Goal: Obtain resource: Download file/media

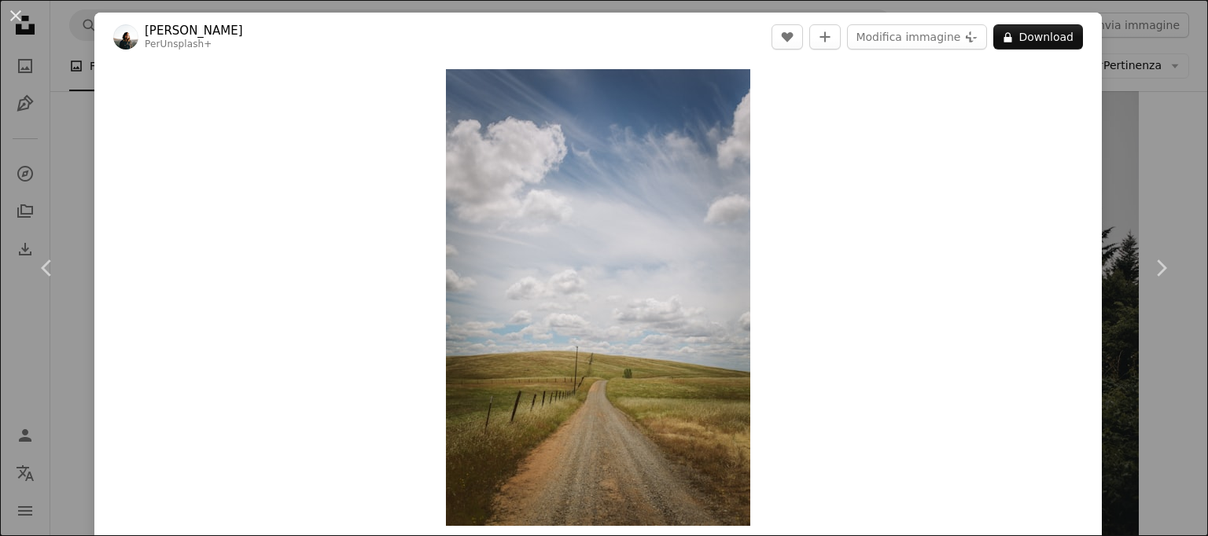
scroll to position [0, 345]
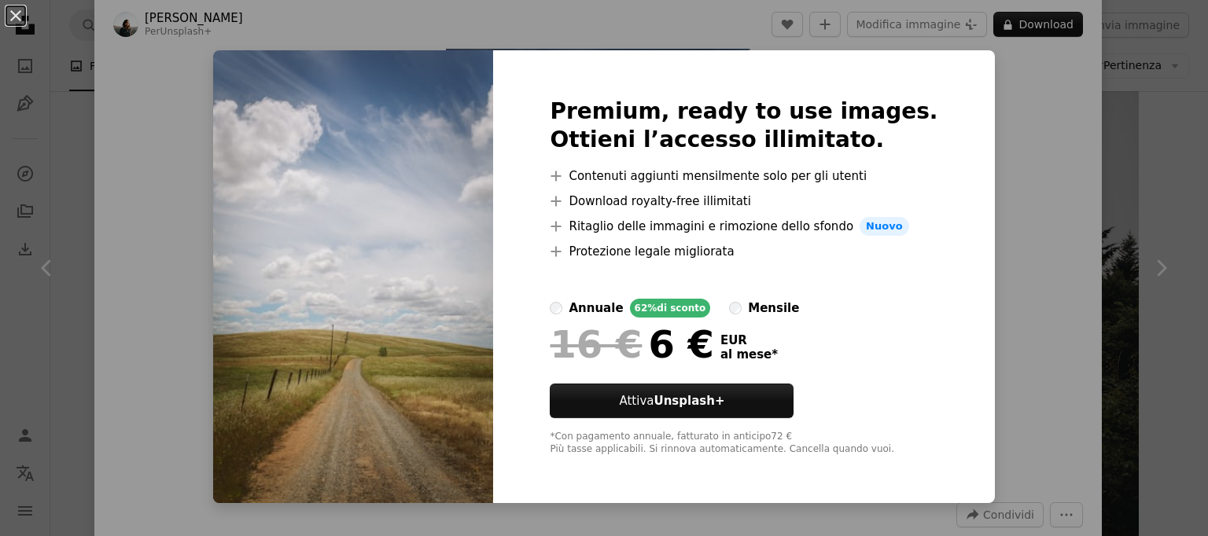
click at [989, 380] on div "An X shape Premium, ready to use images. Ottieni l’accesso illimitato. A plus s…" at bounding box center [604, 268] width 1208 height 536
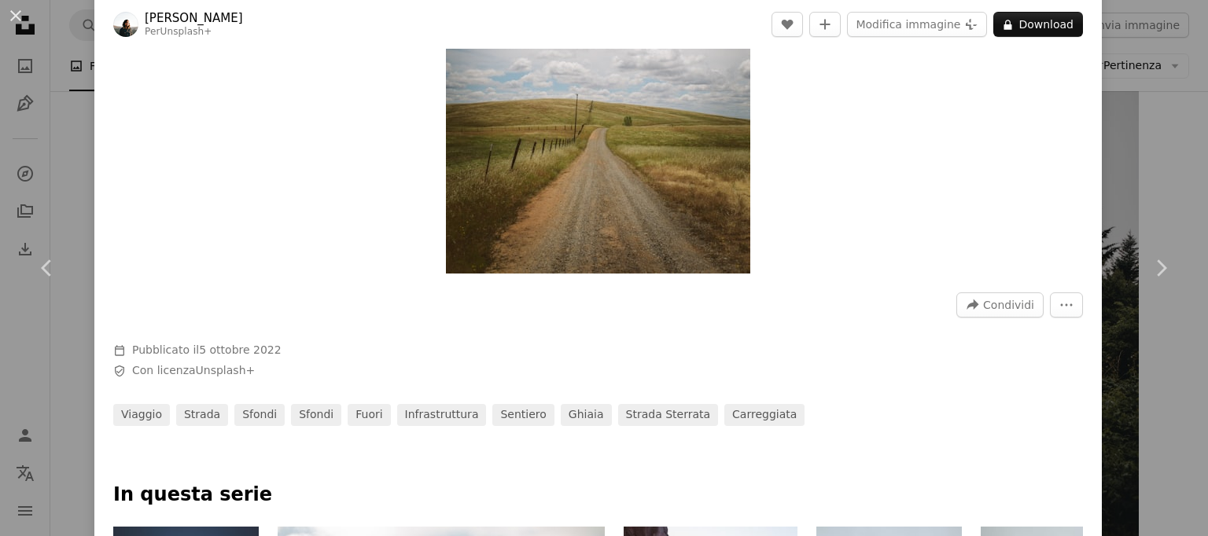
scroll to position [253, 0]
click at [1083, 305] on button "More Actions" at bounding box center [1066, 304] width 33 height 25
click at [849, 112] on dialog "An X shape Chevron left Chevron right [PERSON_NAME] Per Unsplash+ A heart A plu…" at bounding box center [604, 268] width 1208 height 536
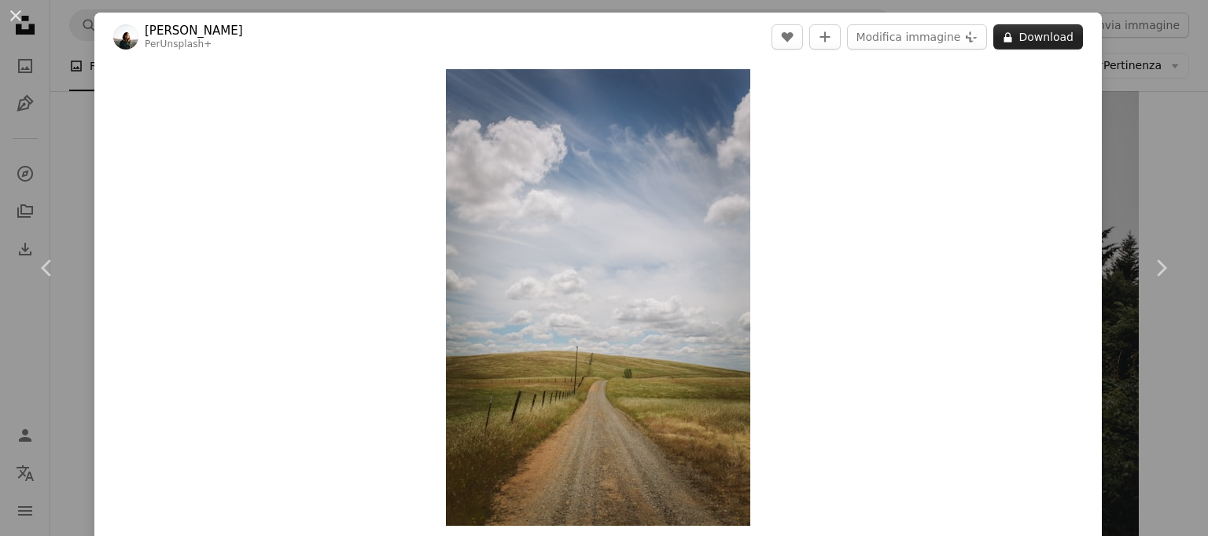
scroll to position [31, 0]
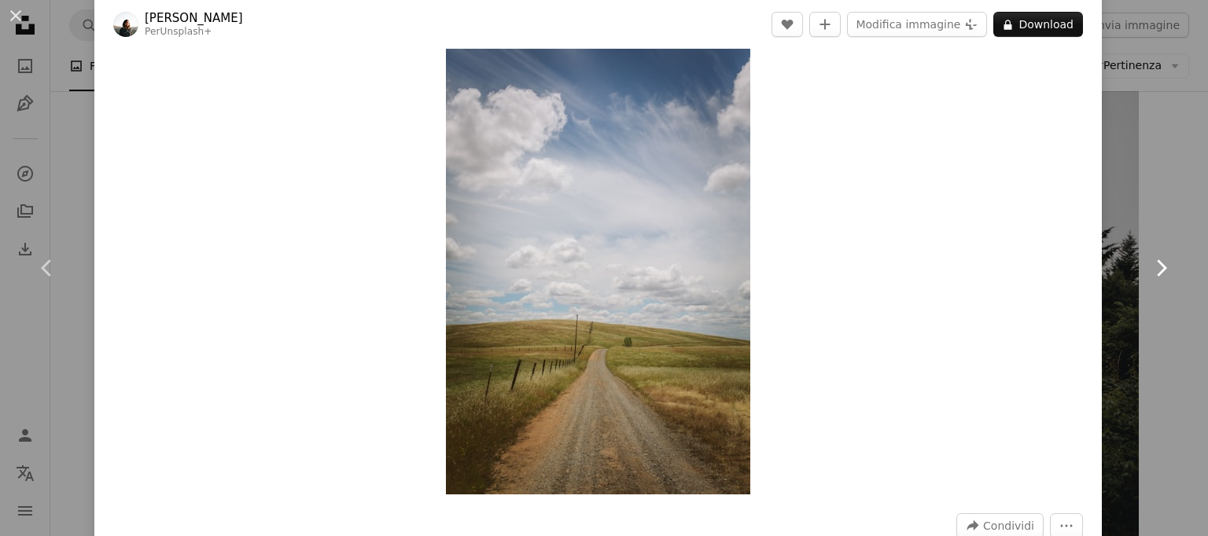
click at [1178, 203] on link "Chevron right" at bounding box center [1160, 268] width 94 height 151
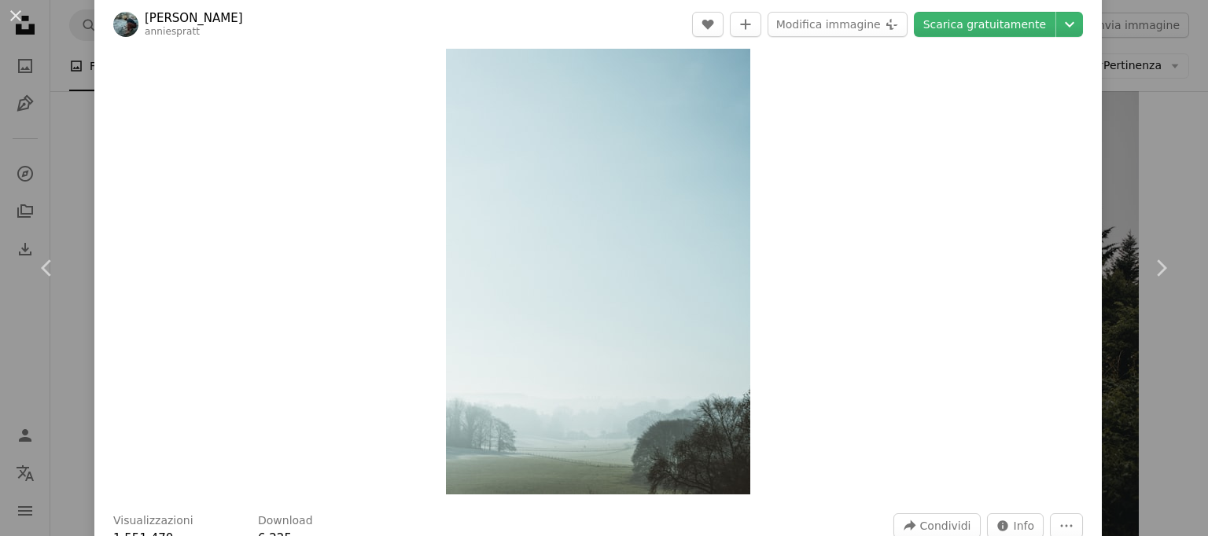
click at [1180, 131] on div "An X shape Chevron left Chevron right [PERSON_NAME] anniespratt A heart A plus …" at bounding box center [604, 268] width 1208 height 536
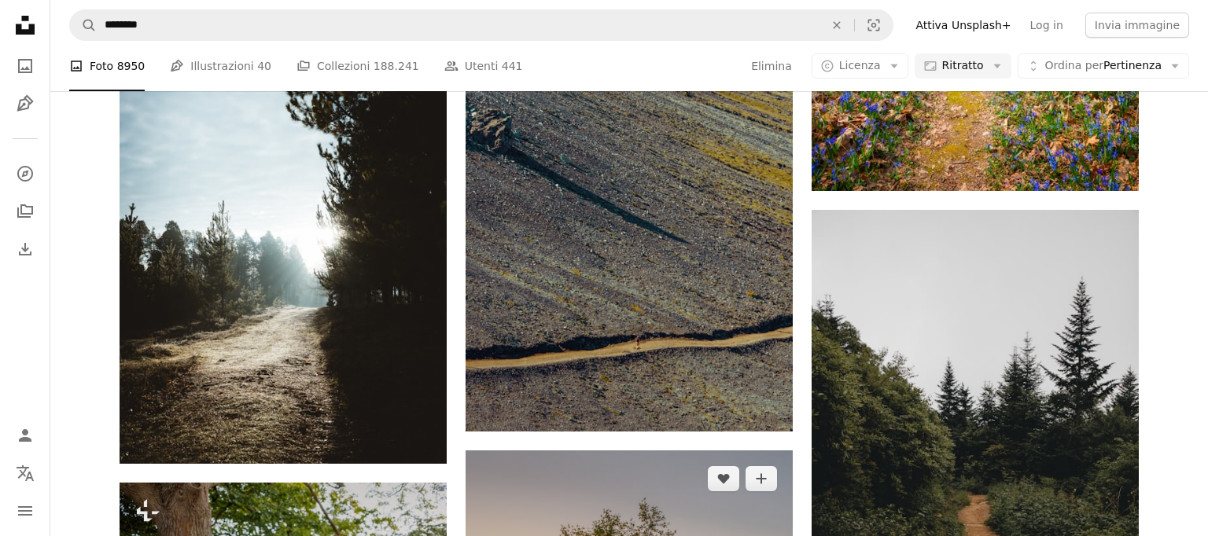
scroll to position [9806, 0]
